Goal: Information Seeking & Learning: Learn about a topic

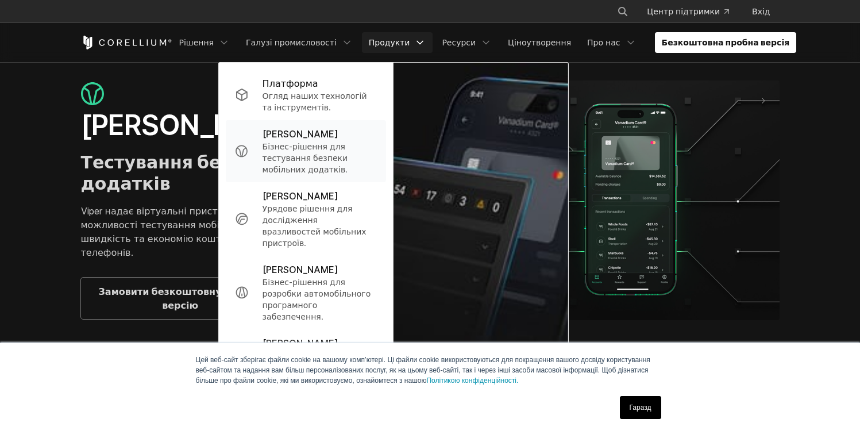
click at [342, 151] on p "Бізнес-рішення для тестування безпеки мобільних додатків." at bounding box center [320, 158] width 114 height 34
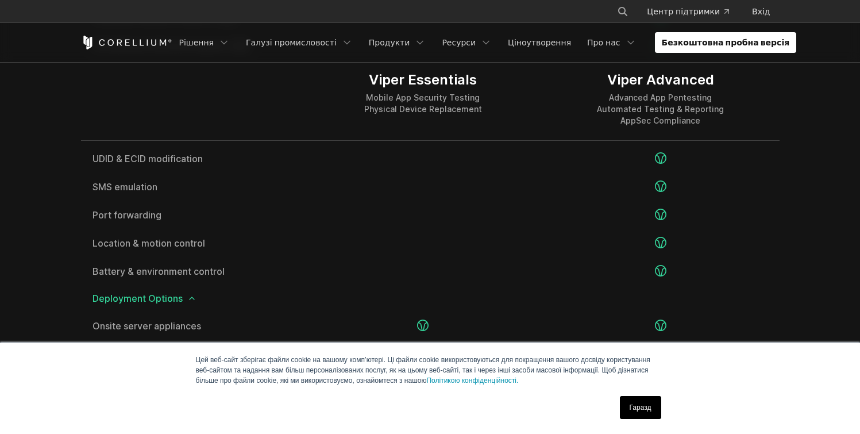
scroll to position [2235, 0]
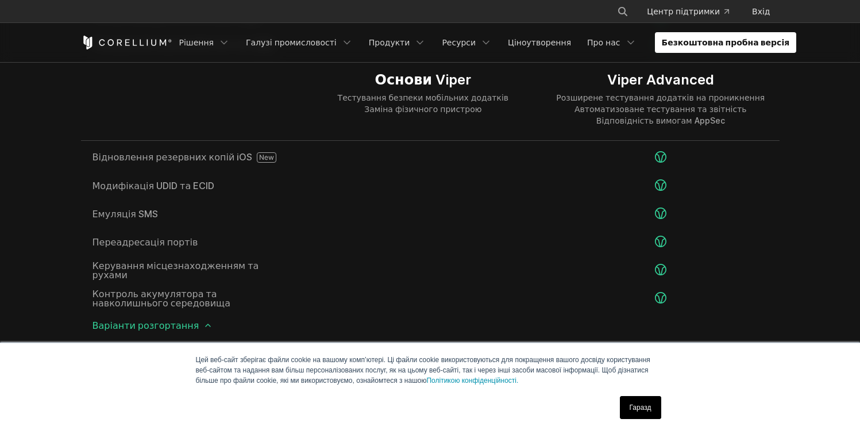
click at [625, 408] on link "Гаразд" at bounding box center [640, 407] width 41 height 23
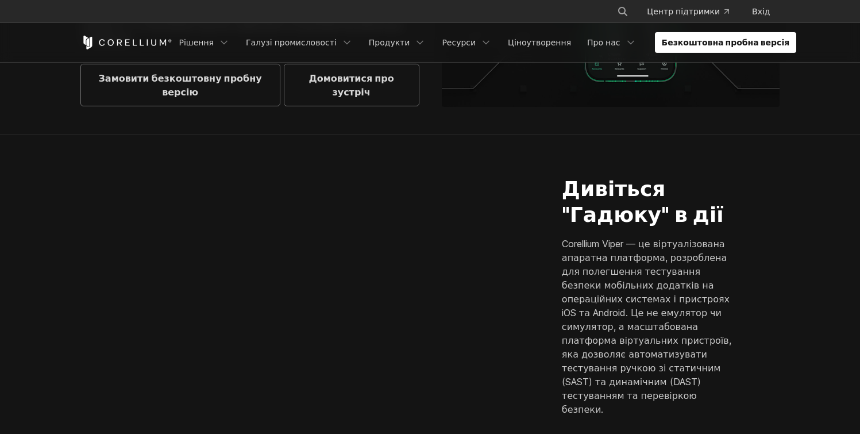
scroll to position [0, 0]
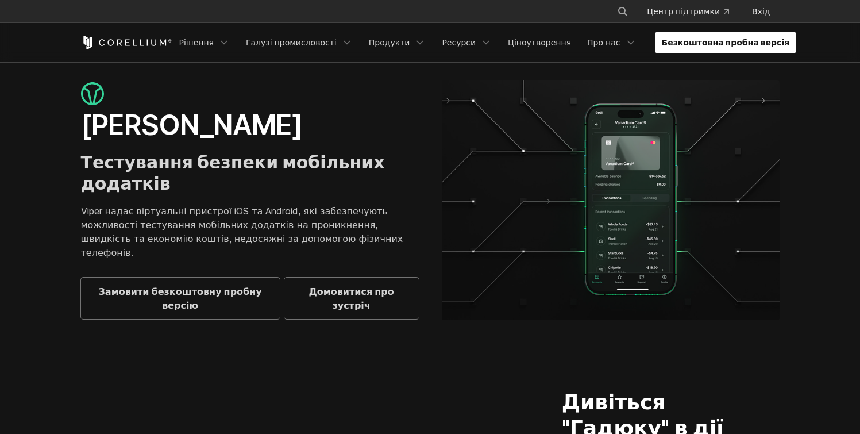
click at [687, 45] on link "Безкоштовна пробна версія" at bounding box center [726, 42] width 142 height 21
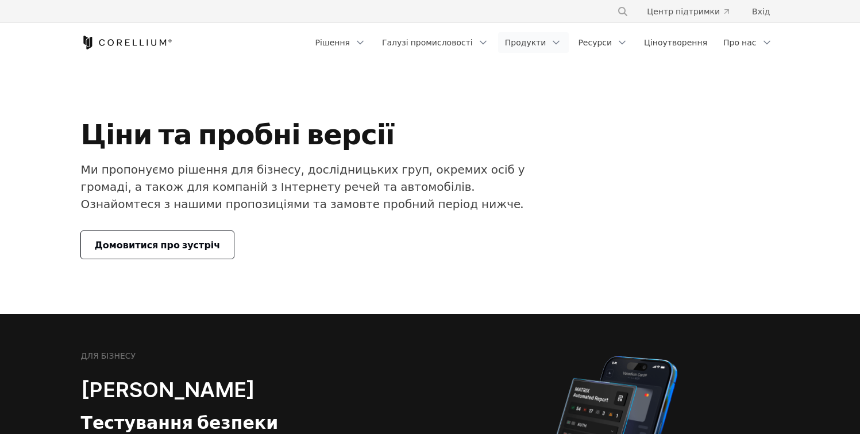
click at [537, 47] on link "Продукти" at bounding box center [533, 42] width 71 height 21
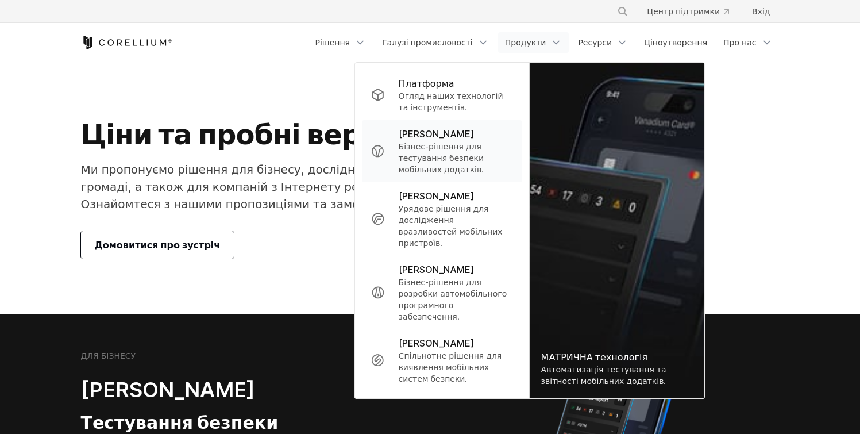
click at [472, 158] on p "Бізнес-рішення для тестування безпеки мобільних додатків." at bounding box center [456, 158] width 114 height 34
